Goal: Task Accomplishment & Management: Use online tool/utility

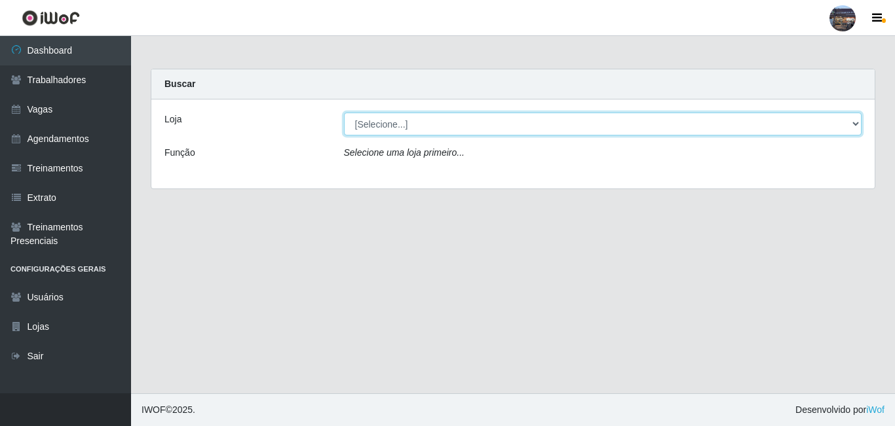
click at [854, 120] on select "[Selecione...] Gostinho da Roça" at bounding box center [603, 124] width 518 height 23
select select "303"
click at [344, 113] on select "[Selecione...] Gostinho da Roça" at bounding box center [603, 124] width 518 height 23
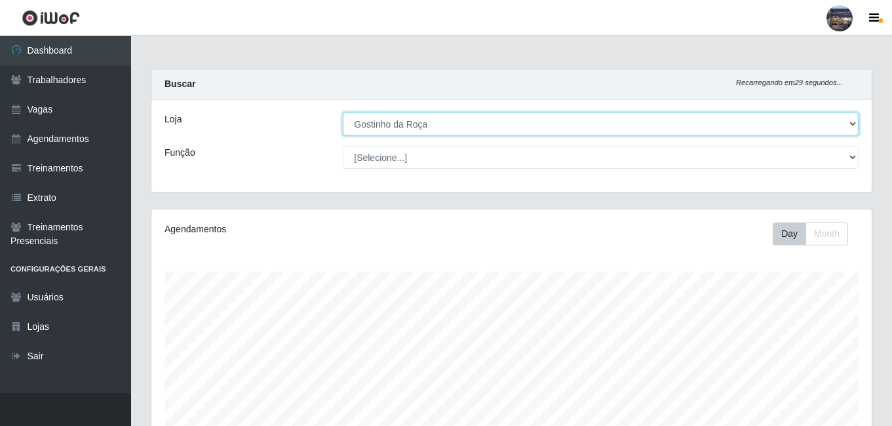
scroll to position [272, 720]
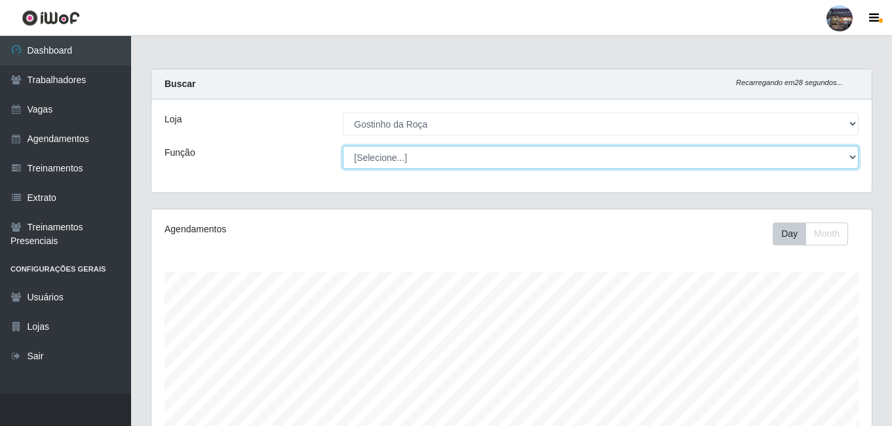
click at [851, 157] on select "[Selecione...] ASG ASG + ASG ++ Embalador Embalador + Embalador ++ Operador de …" at bounding box center [601, 157] width 516 height 23
select select "1"
click at [343, 146] on select "[Selecione...] ASG ASG + ASG ++ Embalador Embalador + Embalador ++ Operador de …" at bounding box center [601, 157] width 516 height 23
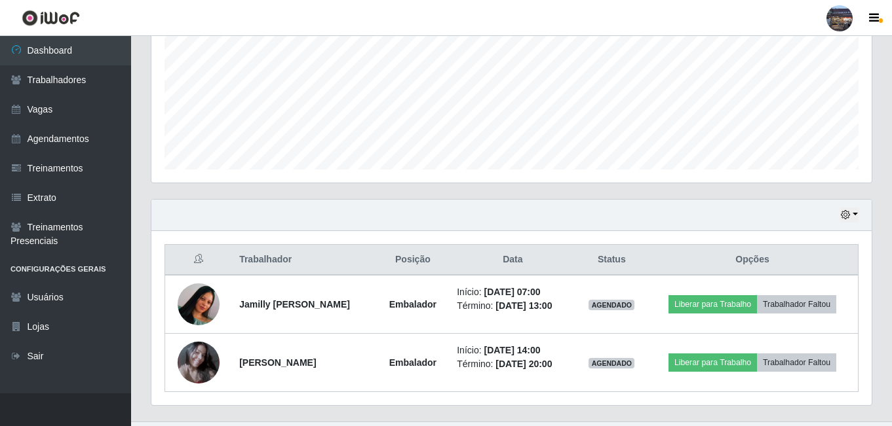
scroll to position [307, 0]
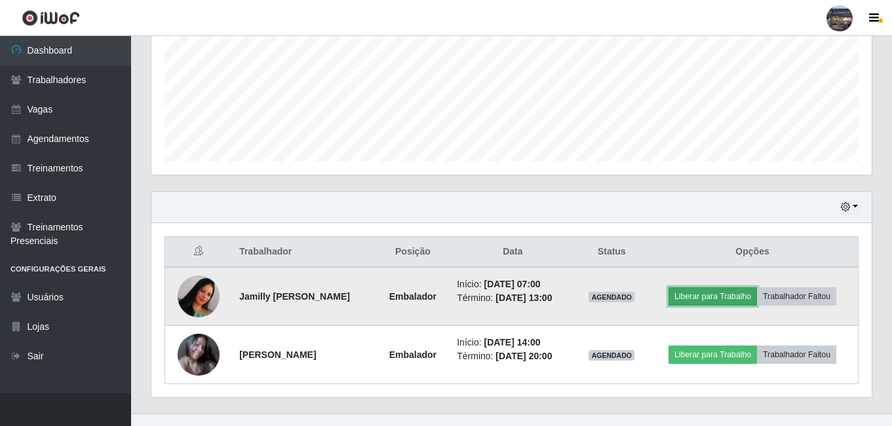
click at [702, 292] on button "Liberar para Trabalho" at bounding box center [712, 297] width 88 height 18
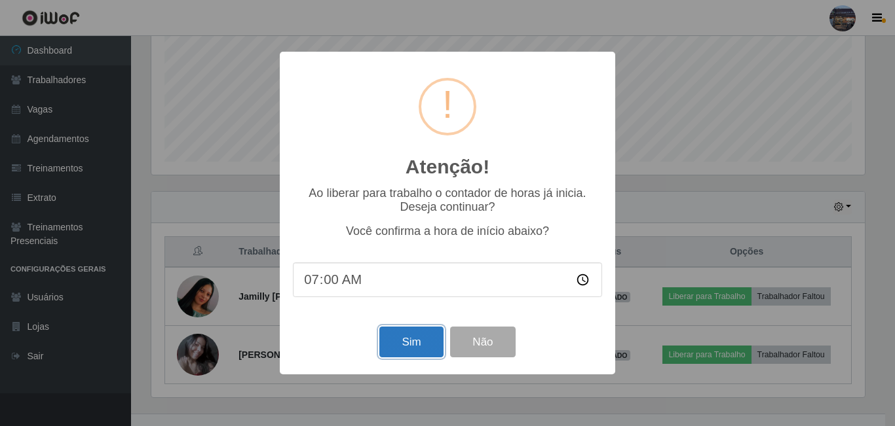
click at [420, 337] on button "Sim" at bounding box center [411, 342] width 64 height 31
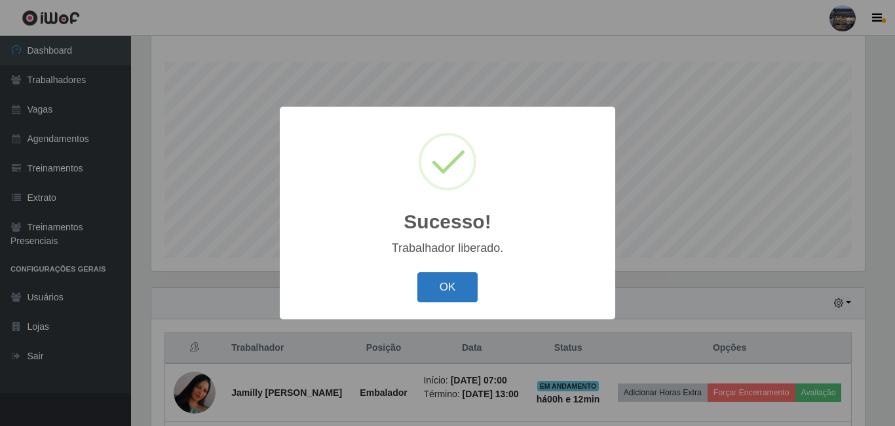
click at [450, 285] on button "OK" at bounding box center [447, 288] width 61 height 31
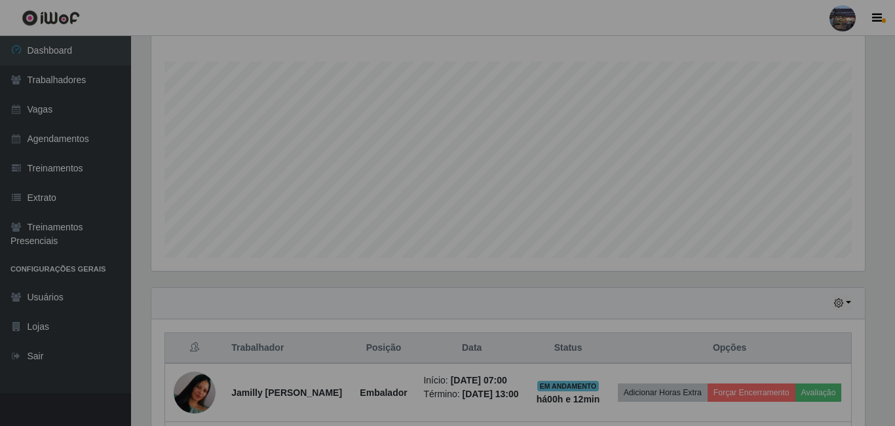
scroll to position [272, 720]
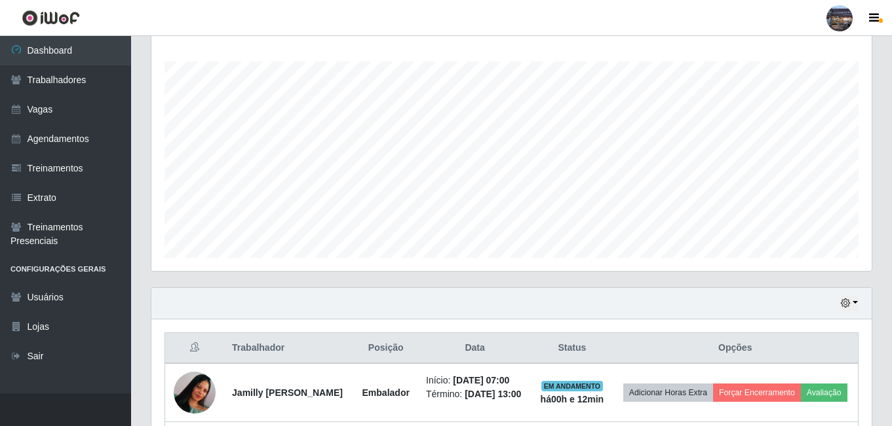
drag, startPoint x: 890, startPoint y: 122, endPoint x: 874, endPoint y: 151, distance: 32.8
click at [877, 156] on div "Carregando... Buscar Recarregando em 18 segundos... Loja [Selecione...] Gostinh…" at bounding box center [511, 184] width 761 height 652
drag, startPoint x: 890, startPoint y: 108, endPoint x: 875, endPoint y: 155, distance: 49.1
click at [875, 155] on div "Carregando... Buscar Recarregando em 12 segundos... Loja [Selecione...] Gostinh…" at bounding box center [511, 184] width 761 height 652
drag, startPoint x: 886, startPoint y: 109, endPoint x: 869, endPoint y: 183, distance: 76.0
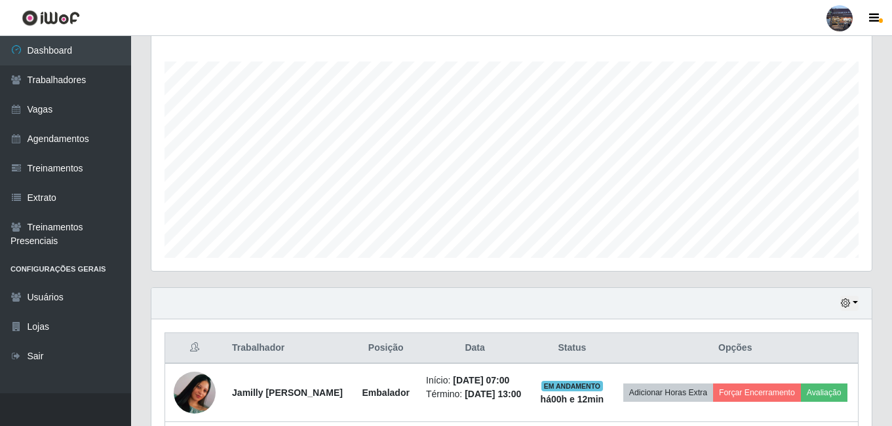
click at [869, 183] on div "Carregando... Buscar Recarregando em 9 segundos... Loja [Selecione...] Gostinho…" at bounding box center [511, 184] width 761 height 652
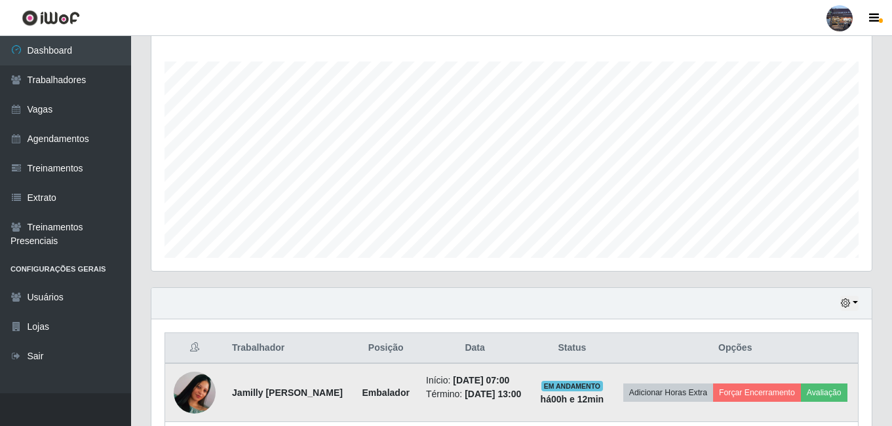
click at [193, 402] on img at bounding box center [195, 393] width 42 height 93
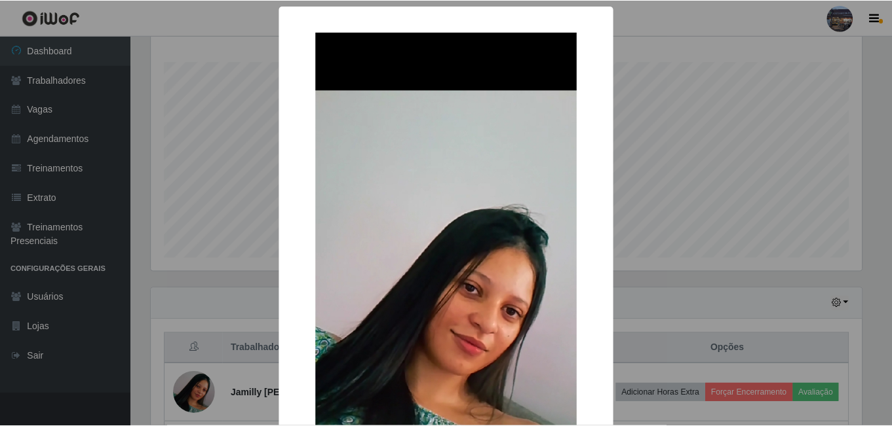
scroll to position [272, 713]
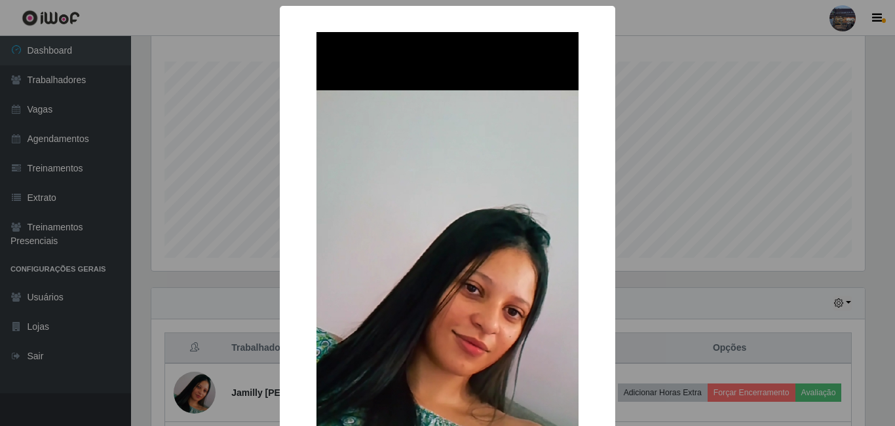
drag, startPoint x: 192, startPoint y: 396, endPoint x: 197, endPoint y: 390, distance: 7.9
click at [193, 396] on div "× OK Cancel" at bounding box center [447, 213] width 895 height 426
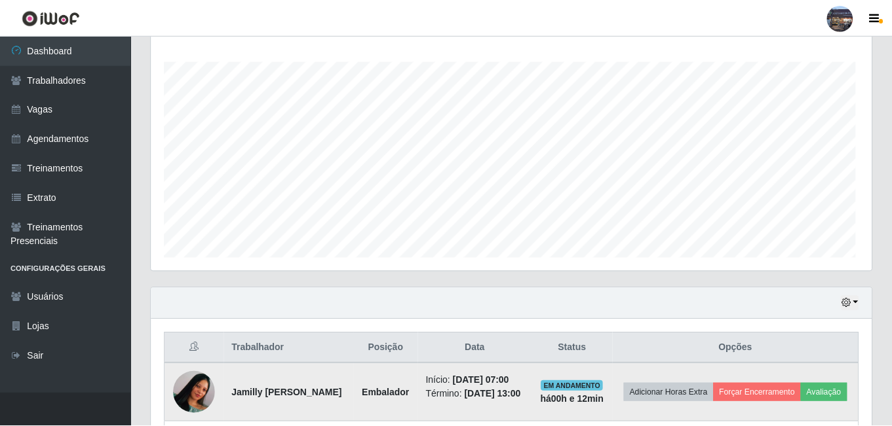
scroll to position [272, 720]
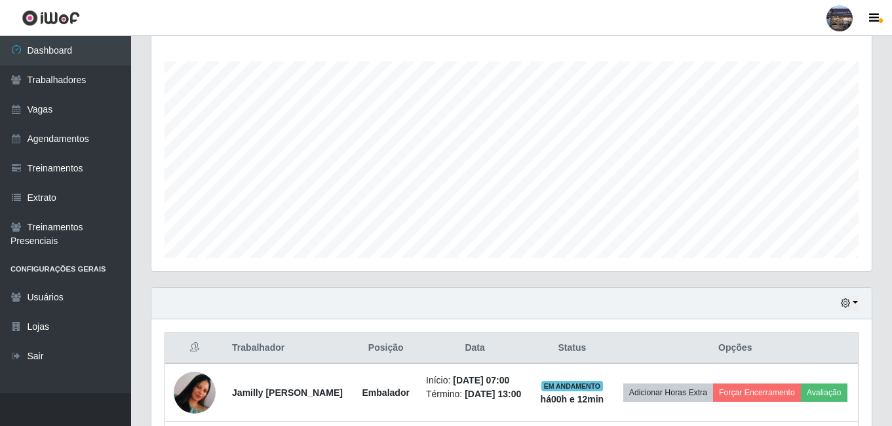
drag, startPoint x: 877, startPoint y: 163, endPoint x: 867, endPoint y: 183, distance: 22.3
click at [868, 184] on div "Agendamentos Day Month 03/09 Agendamentos 12" at bounding box center [511, 143] width 741 height 289
drag, startPoint x: 886, startPoint y: 108, endPoint x: 861, endPoint y: 134, distance: 35.7
click at [866, 153] on div "Carregando... Buscar Recarregando em 29 segundos... Loja [Selecione...] Gostinh…" at bounding box center [511, 184] width 761 height 652
drag, startPoint x: 890, startPoint y: 117, endPoint x: 877, endPoint y: 152, distance: 37.1
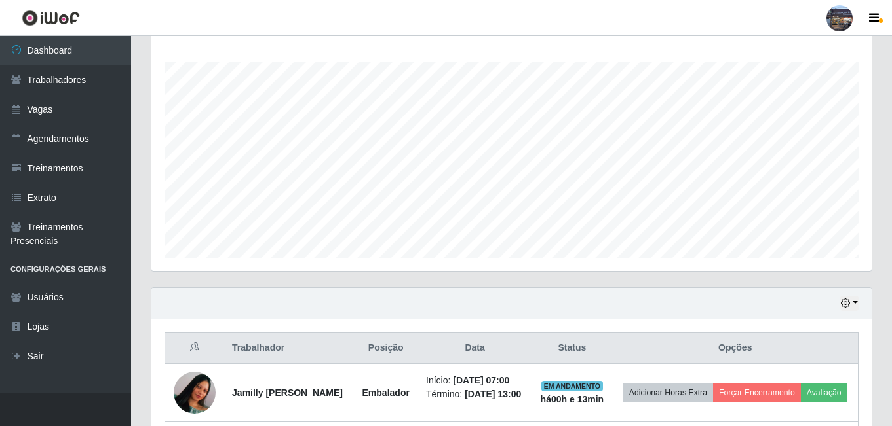
click at [877, 160] on div "Carregando... Buscar Recarregando em 28 segundos... Loja [Selecione...] Gostinh…" at bounding box center [511, 184] width 761 height 652
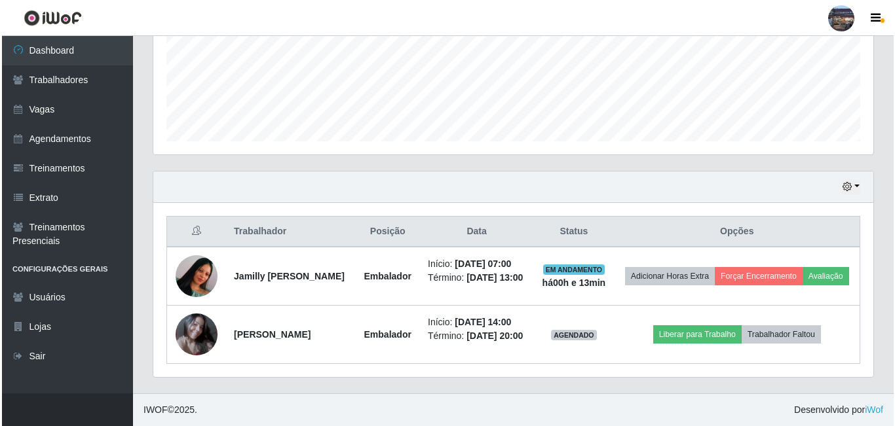
scroll to position [374, 0]
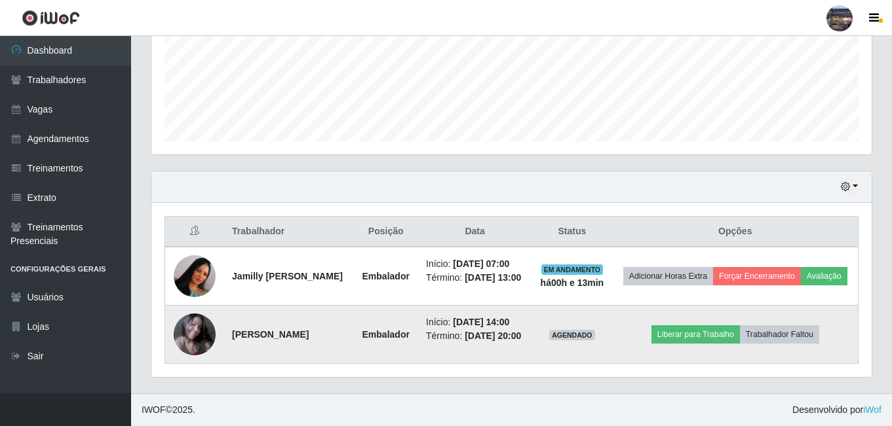
click at [184, 320] on img at bounding box center [195, 335] width 42 height 48
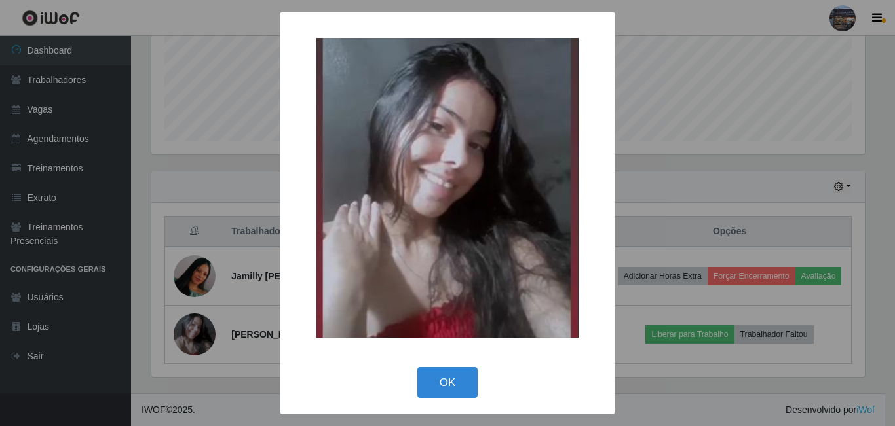
scroll to position [272, 713]
click at [187, 324] on div "× OK Cancel" at bounding box center [447, 213] width 895 height 426
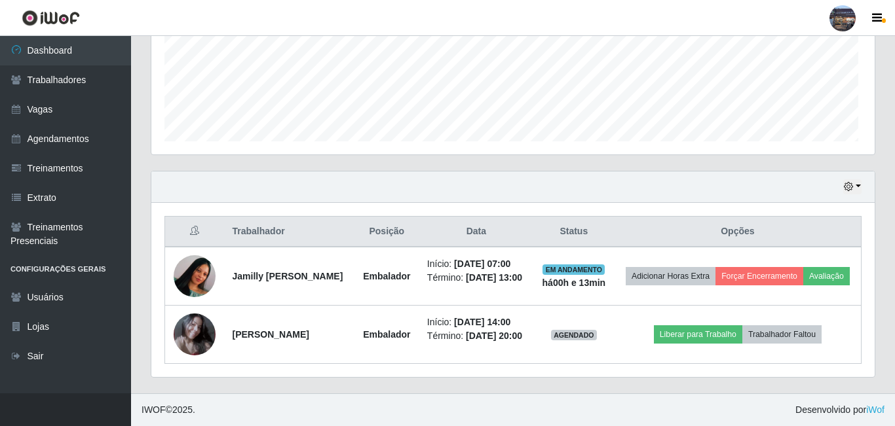
scroll to position [272, 720]
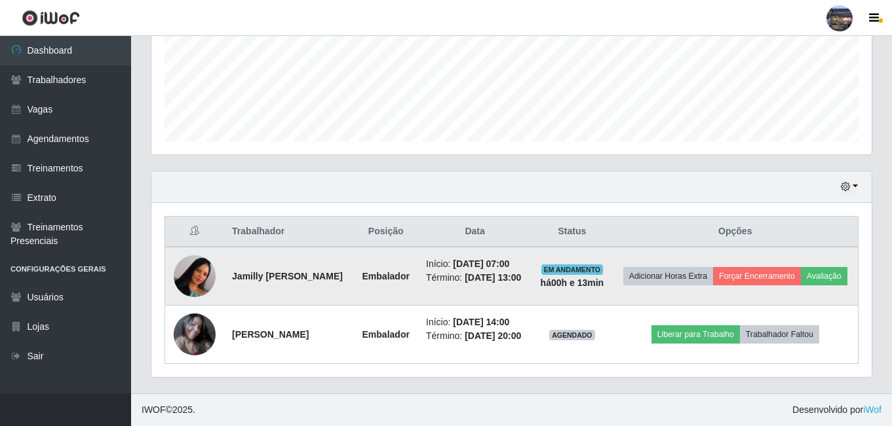
click at [192, 270] on img at bounding box center [195, 276] width 42 height 93
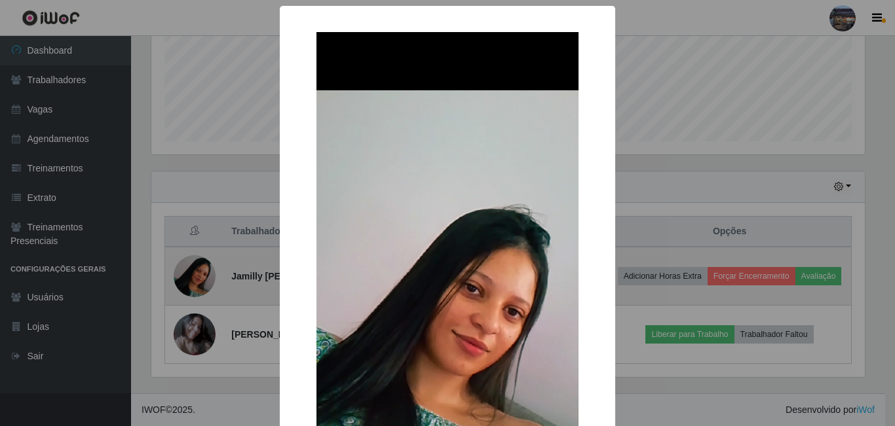
click at [192, 270] on div "× OK Cancel" at bounding box center [447, 213] width 895 height 426
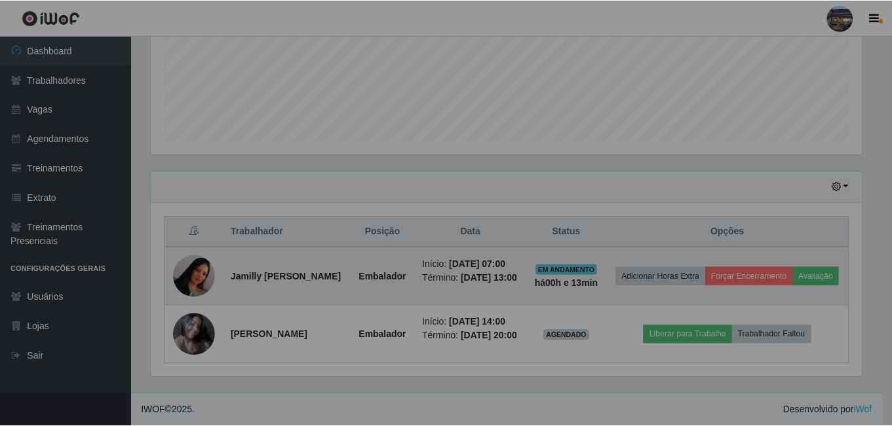
scroll to position [272, 720]
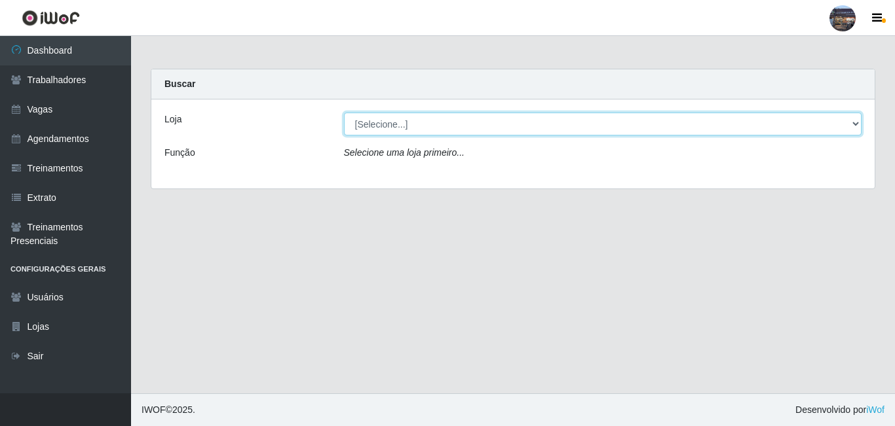
click at [855, 122] on select "[Selecione...] Gostinho da Roça" at bounding box center [603, 124] width 518 height 23
select select "303"
click at [344, 113] on select "[Selecione...] Gostinho da Roça" at bounding box center [603, 124] width 518 height 23
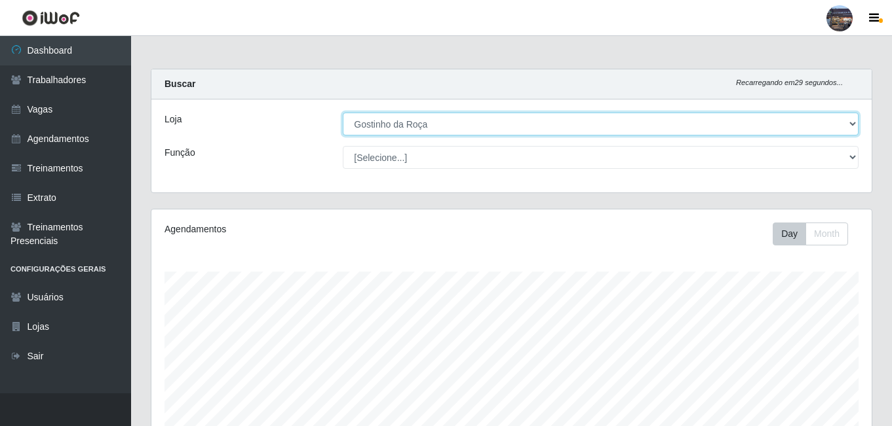
scroll to position [272, 720]
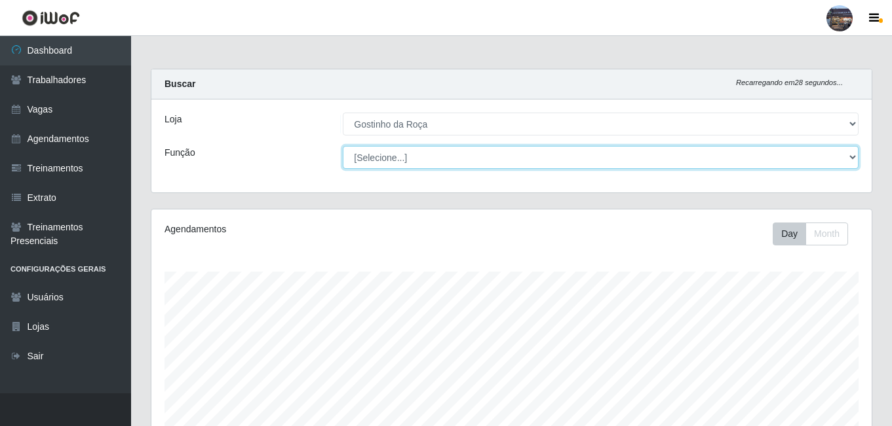
click at [850, 155] on select "[Selecione...] ASG ASG + ASG ++ Embalador Embalador + Embalador ++ Operador de …" at bounding box center [601, 157] width 516 height 23
select select "1"
click at [343, 146] on select "[Selecione...] ASG ASG + ASG ++ Embalador Embalador + Embalador ++ Operador de …" at bounding box center [601, 157] width 516 height 23
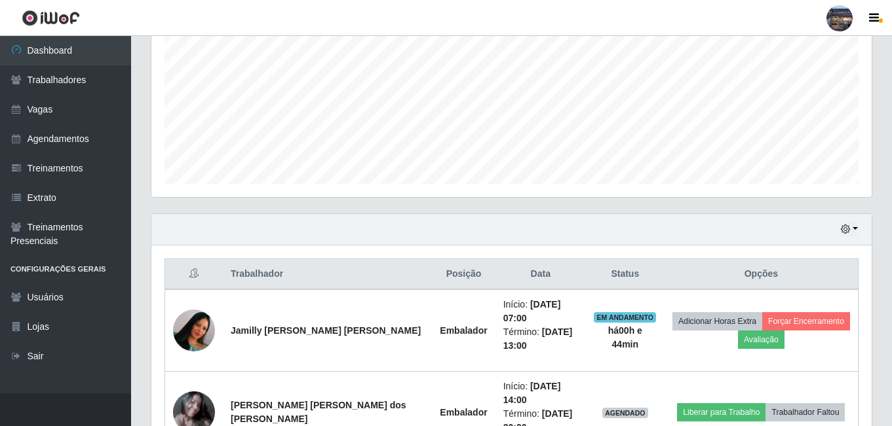
scroll to position [279, 0]
